Goal: Information Seeking & Learning: Learn about a topic

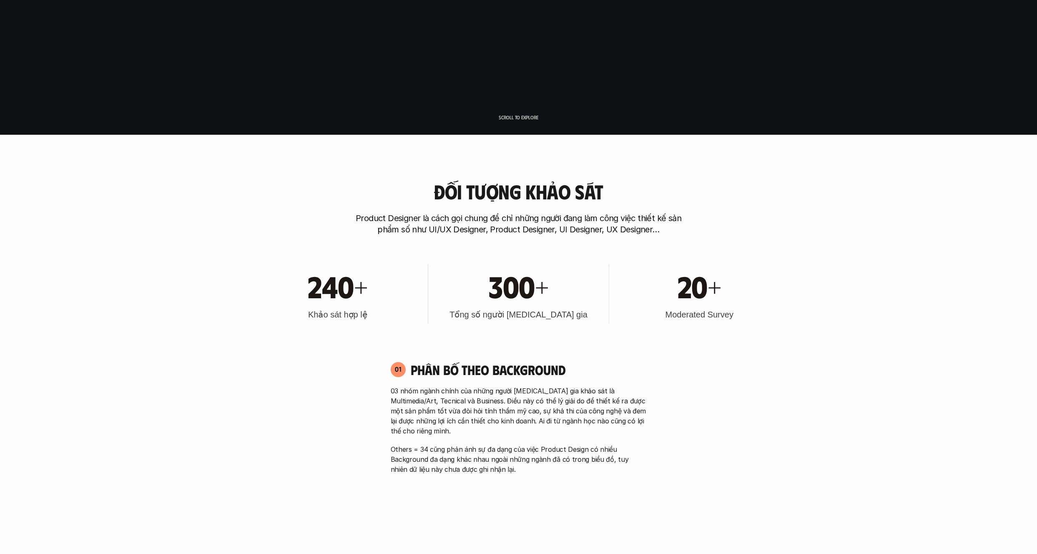
scroll to position [427, 0]
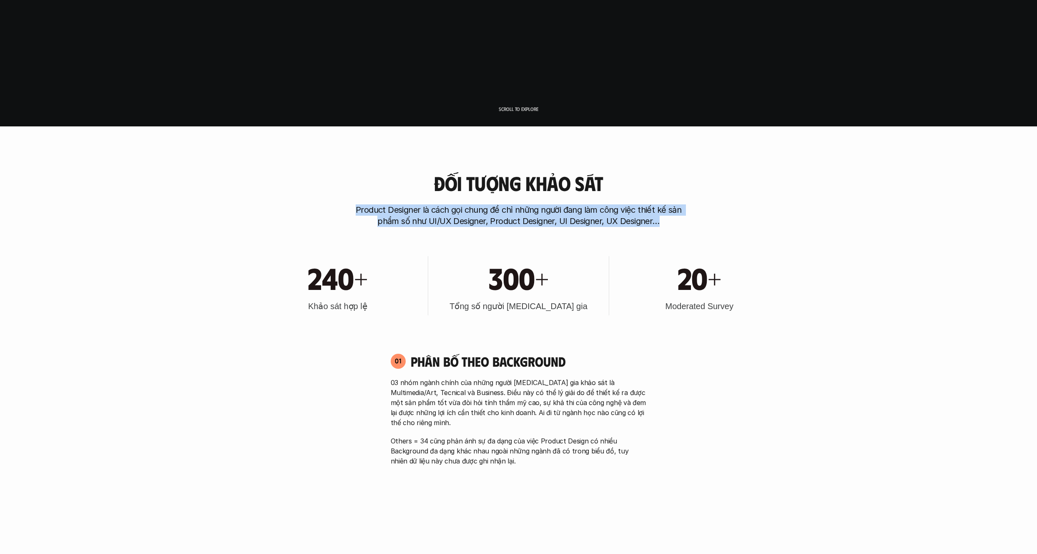
drag, startPoint x: 357, startPoint y: 209, endPoint x: 711, endPoint y: 220, distance: 353.8
click at [711, 220] on div "Đối tượng khảo sát Product Designer là cách gọi chung để chỉ những người đang l…" at bounding box center [519, 199] width 534 height 55
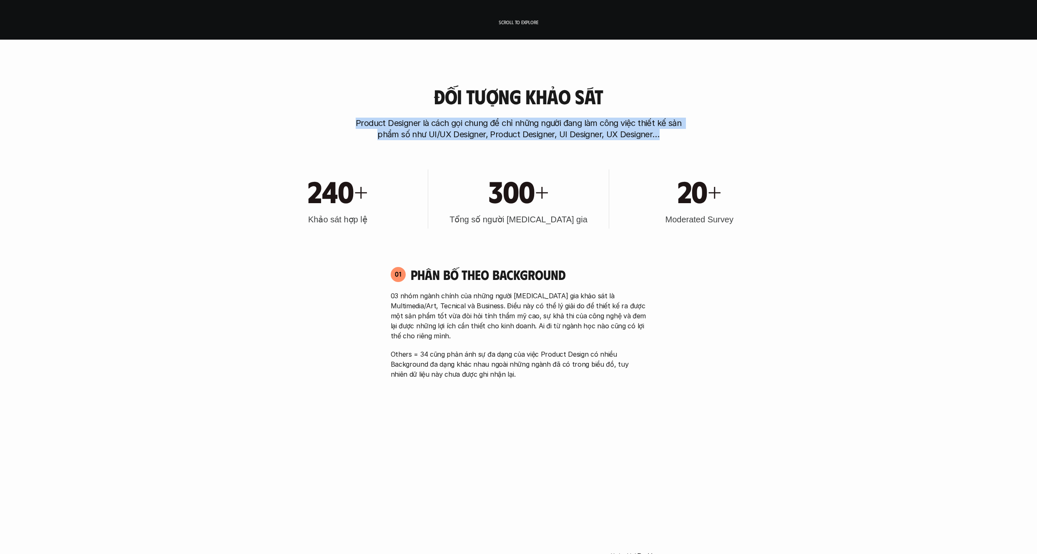
scroll to position [547, 0]
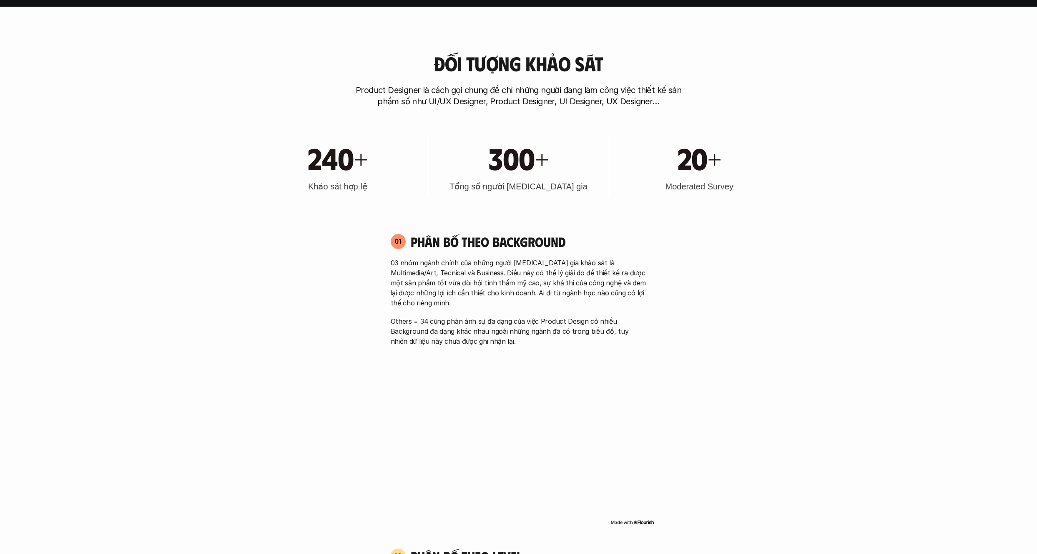
click at [689, 191] on h3 "Moderated Survey" at bounding box center [699, 187] width 68 height 12
click at [691, 189] on h3 "Moderated Survey" at bounding box center [699, 187] width 68 height 12
click at [686, 192] on div at bounding box center [686, 192] width 0 height 0
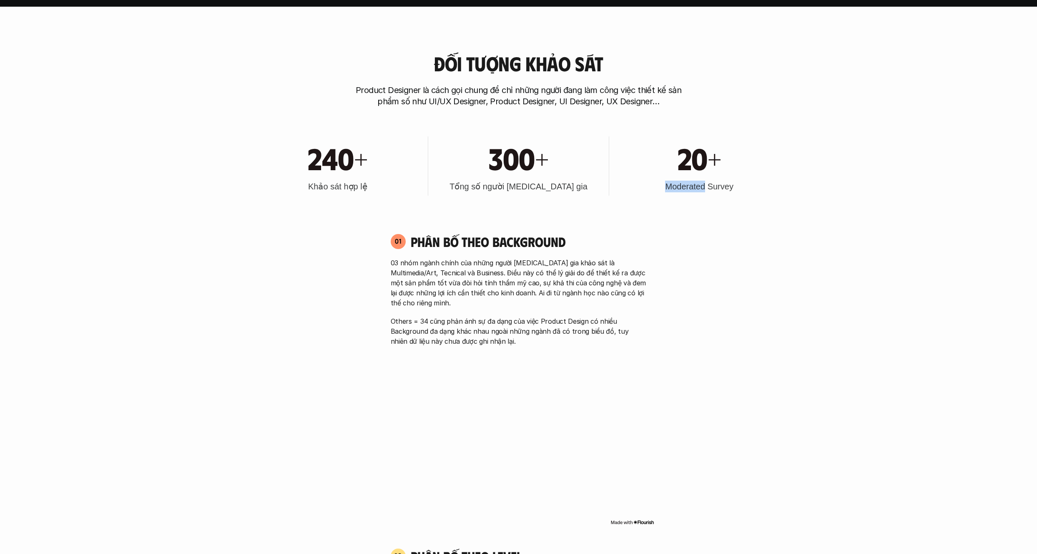
click at [523, 204] on div "240+ Khảo sát hợp lệ 300+ Tổng số người [MEDICAL_DATA] gia 20+ Moderated Survey" at bounding box center [519, 166] width 534 height 84
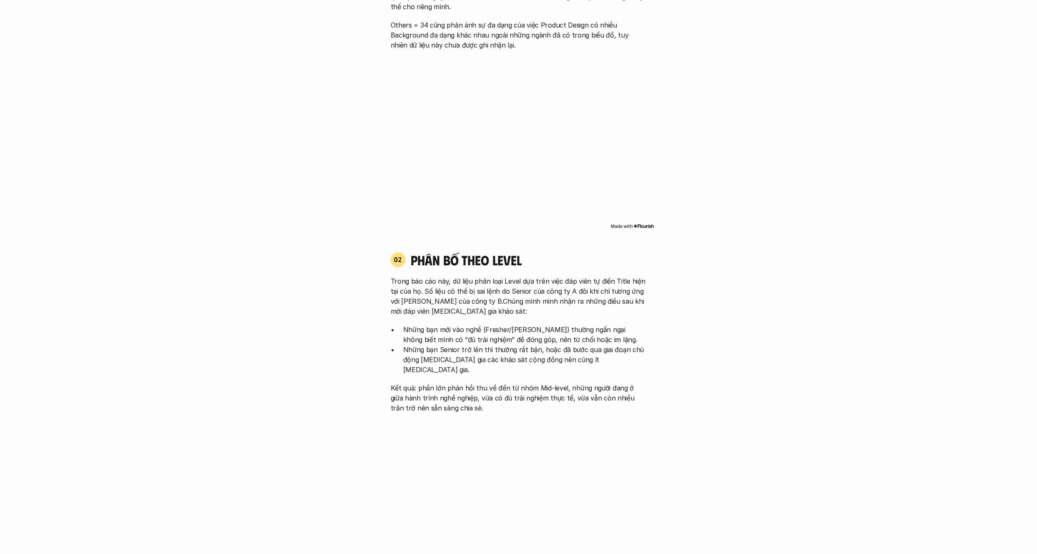
scroll to position [844, 0]
drag, startPoint x: 411, startPoint y: 271, endPoint x: 596, endPoint y: 265, distance: 185.3
click at [596, 265] on div "02 phân bố theo Level Trong báo cáo này, dữ liệu phân loại Level dựa trên việc …" at bounding box center [518, 331] width 271 height 161
drag, startPoint x: 440, startPoint y: 280, endPoint x: 516, endPoint y: 279, distance: 75.9
click at [516, 279] on p "Trong báo cáo này, dữ liệu phân loại Level dựa trên việc đáp viên tự điền Title…" at bounding box center [519, 295] width 256 height 40
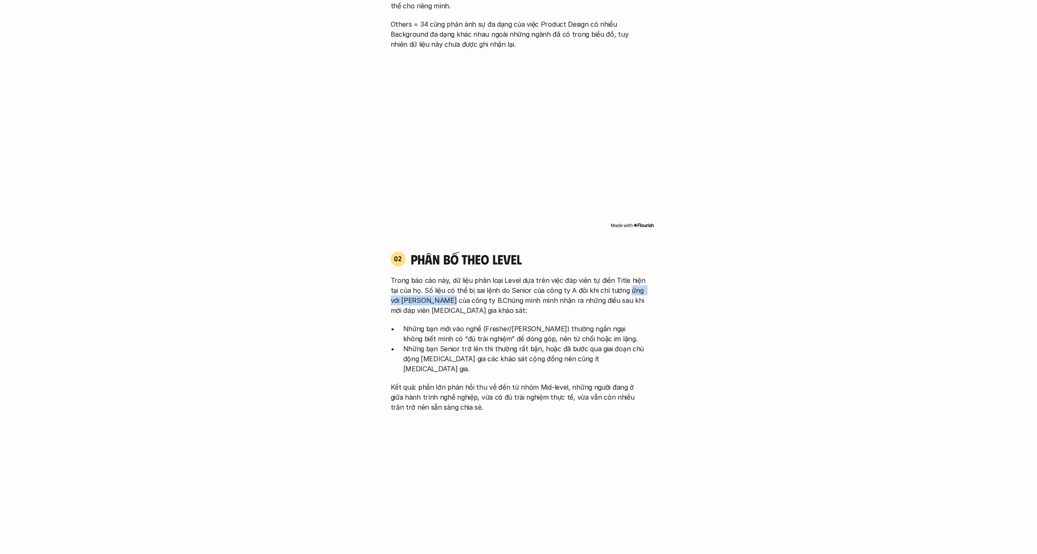
drag, startPoint x: 618, startPoint y: 278, endPoint x: 442, endPoint y: 288, distance: 175.4
click at [442, 288] on p "Trong báo cáo này, dữ liệu phân loại Level dựa trên việc đáp viên tự điền Title…" at bounding box center [519, 295] width 256 height 40
drag, startPoint x: 473, startPoint y: 291, endPoint x: 618, endPoint y: 290, distance: 144.7
click at [618, 290] on p "Trong báo cáo này, dữ liệu phân loại Level dựa trên việc đáp viên tự điền Title…" at bounding box center [519, 295] width 256 height 40
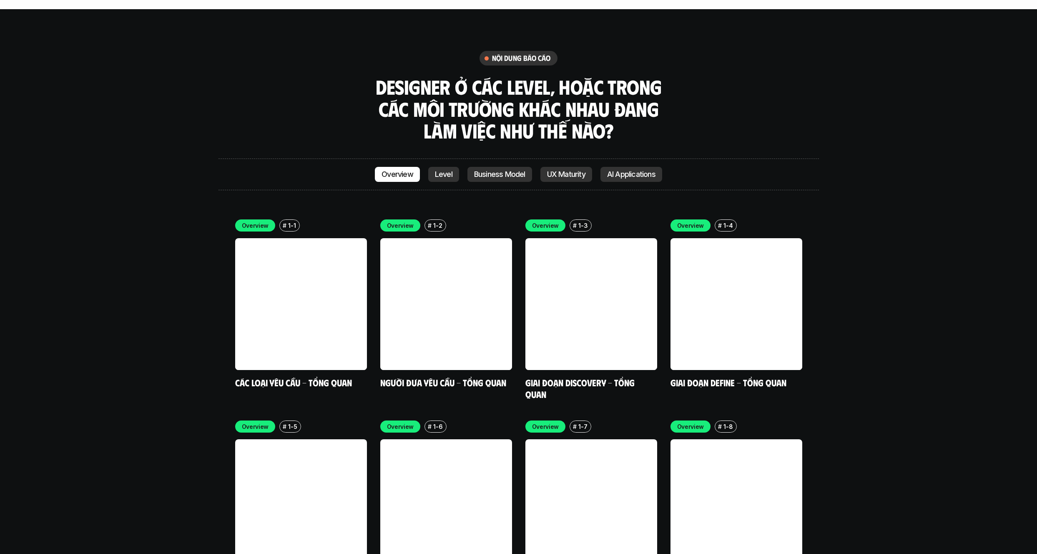
scroll to position [2477, 0]
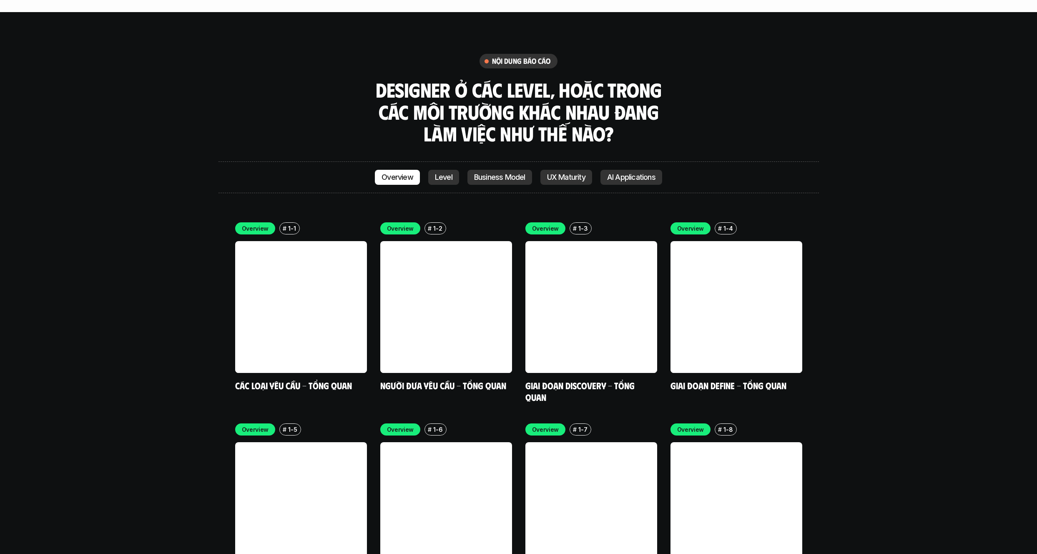
click at [438, 173] on p "Level" at bounding box center [444, 177] width 18 height 8
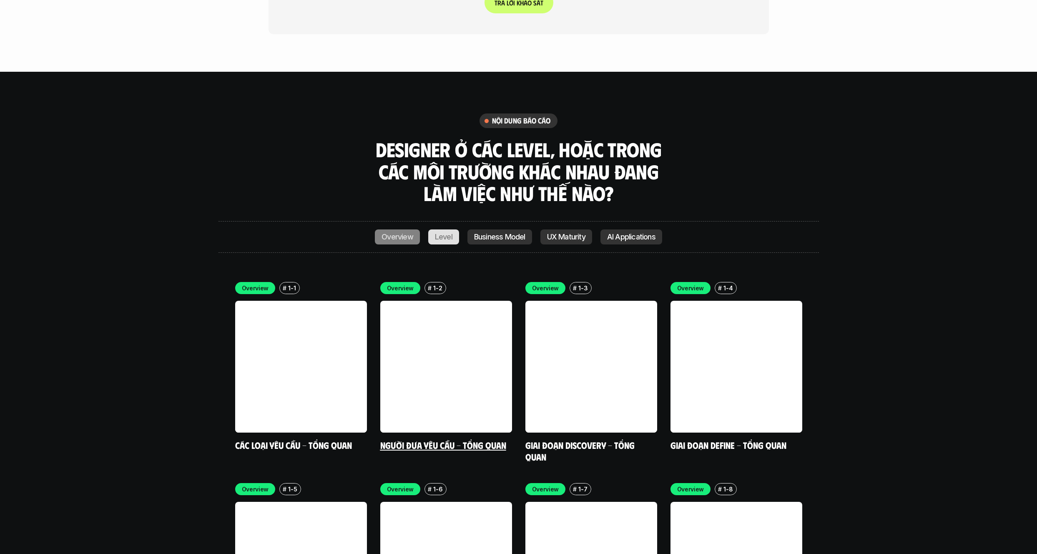
scroll to position [2340, 0]
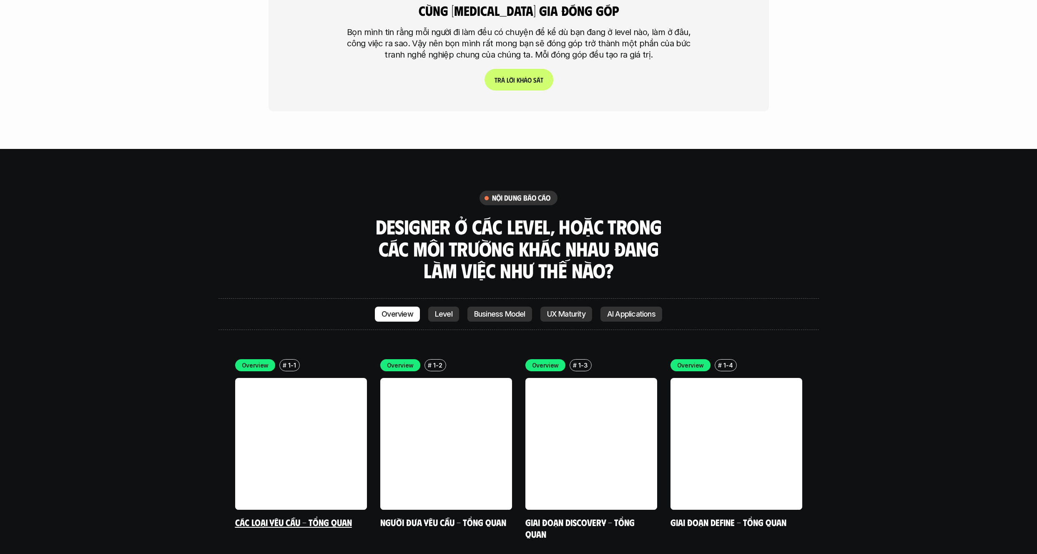
click at [280, 378] on link at bounding box center [301, 444] width 132 height 132
